Goal: Check status: Check status

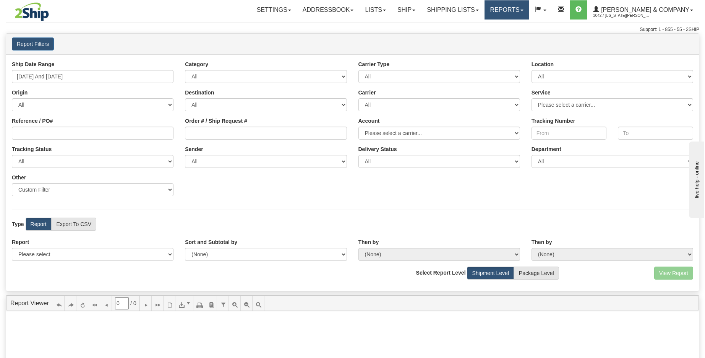
click at [529, 11] on link "Reports" at bounding box center [506, 9] width 45 height 19
click at [529, 29] on link "Standard" at bounding box center [494, 27] width 70 height 10
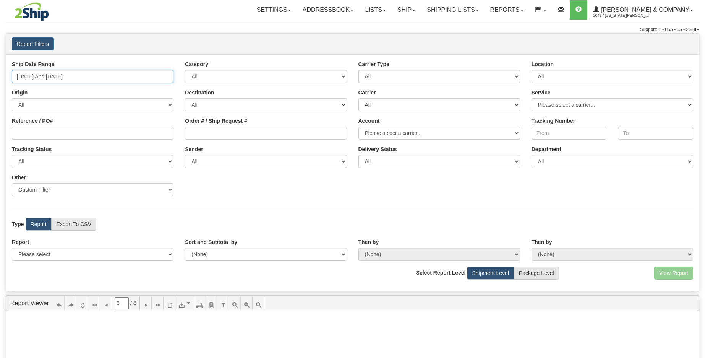
click at [50, 73] on input "[DATE] And [DATE]" at bounding box center [93, 76] width 162 height 13
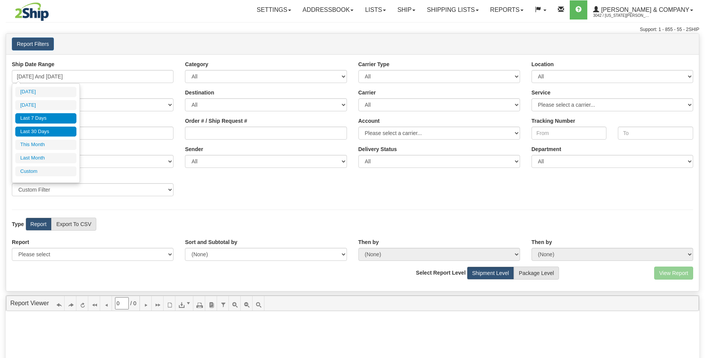
click at [48, 131] on li "Last 30 Days" at bounding box center [45, 131] width 61 height 10
type input "[DATE] And [DATE]"
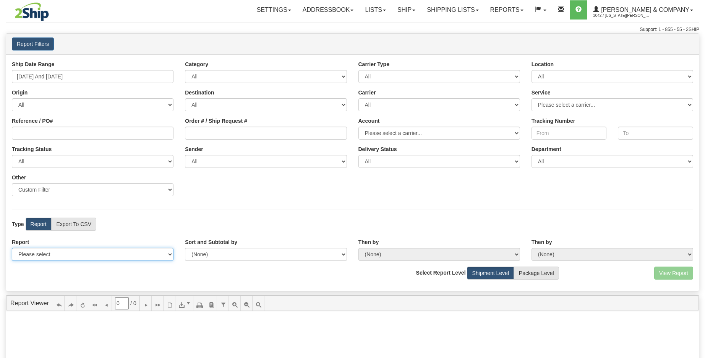
click at [58, 257] on select "Please select 1 Line Shipment Report Address Detail Basic Shipment Overview Can…" at bounding box center [93, 254] width 162 height 13
select select "Users\Tracking Detail.trdx"
click at [12, 248] on select "Please select 1 Line Shipment Report Address Detail Basic Shipment Overview Can…" at bounding box center [93, 254] width 162 height 13
click at [669, 270] on button "View Report" at bounding box center [673, 272] width 39 height 13
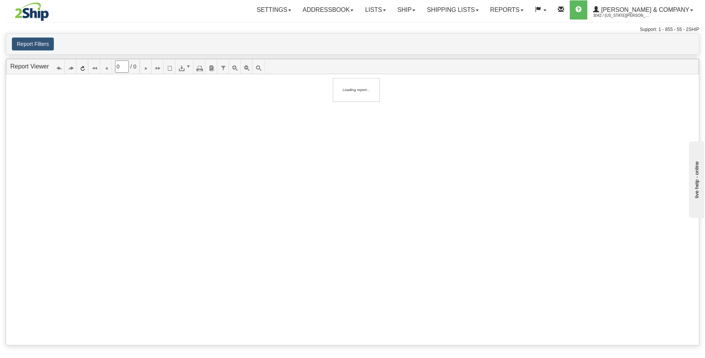
type input "1"
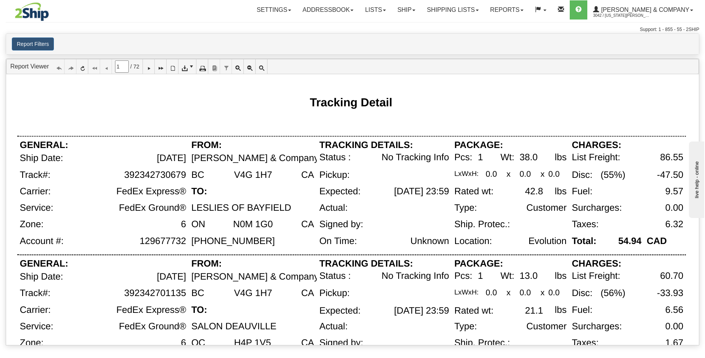
click at [567, 347] on div "Toggle navigation Settings Shipping Preferences Fields Preferences New" at bounding box center [352, 179] width 705 height 358
